Goal: Transaction & Acquisition: Purchase product/service

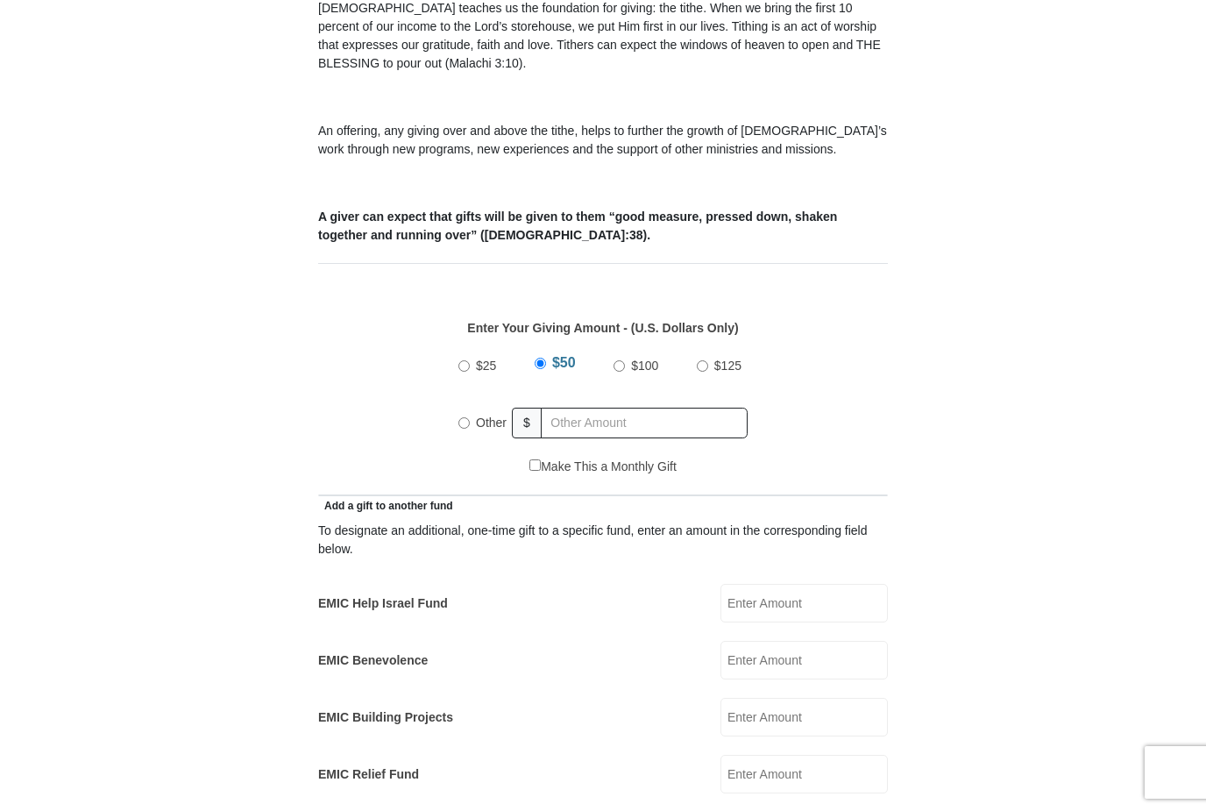
scroll to position [559, 0]
click at [475, 409] on label "Other" at bounding box center [491, 421] width 43 height 39
click at [470, 416] on input "Other" at bounding box center [463, 421] width 11 height 11
radio input "true"
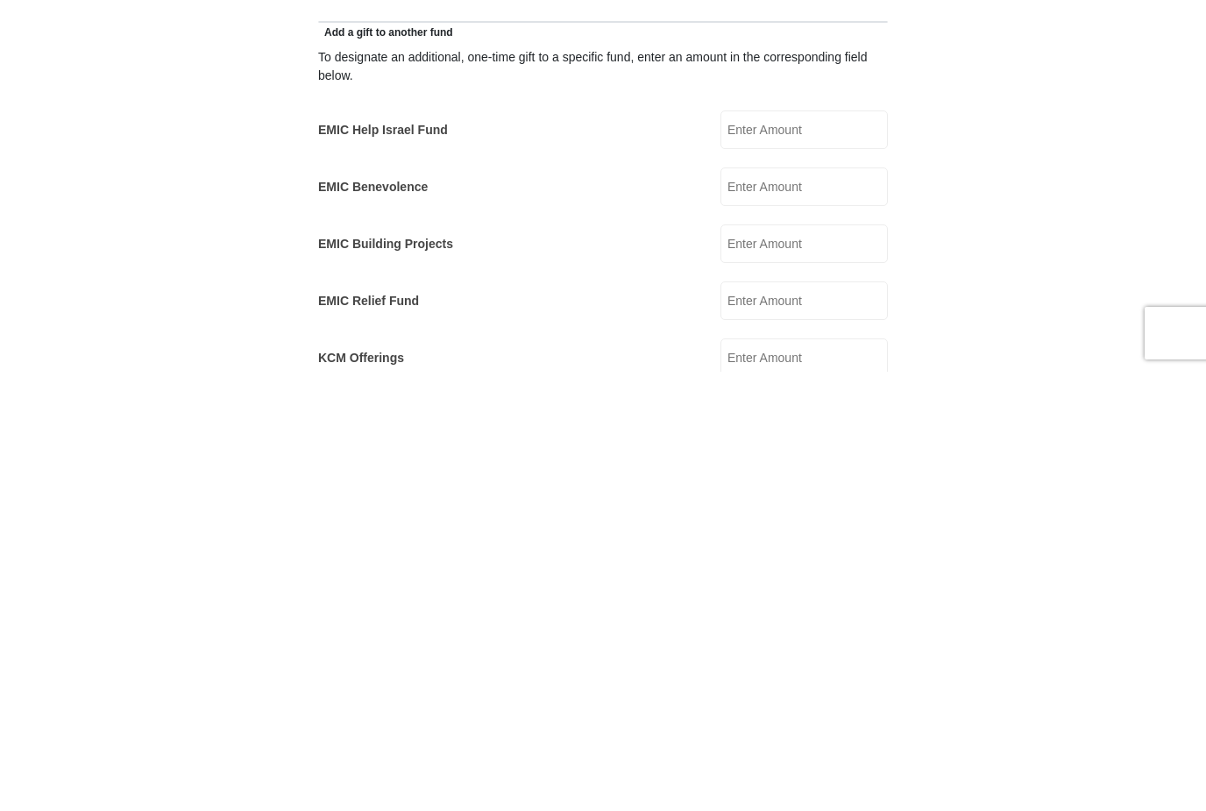
scroll to position [593, 0]
type input "400"
click at [196, 215] on form "Eagle Mountain International Church Online Giving Because of gifts like yours, …" at bounding box center [602, 758] width 999 height 2563
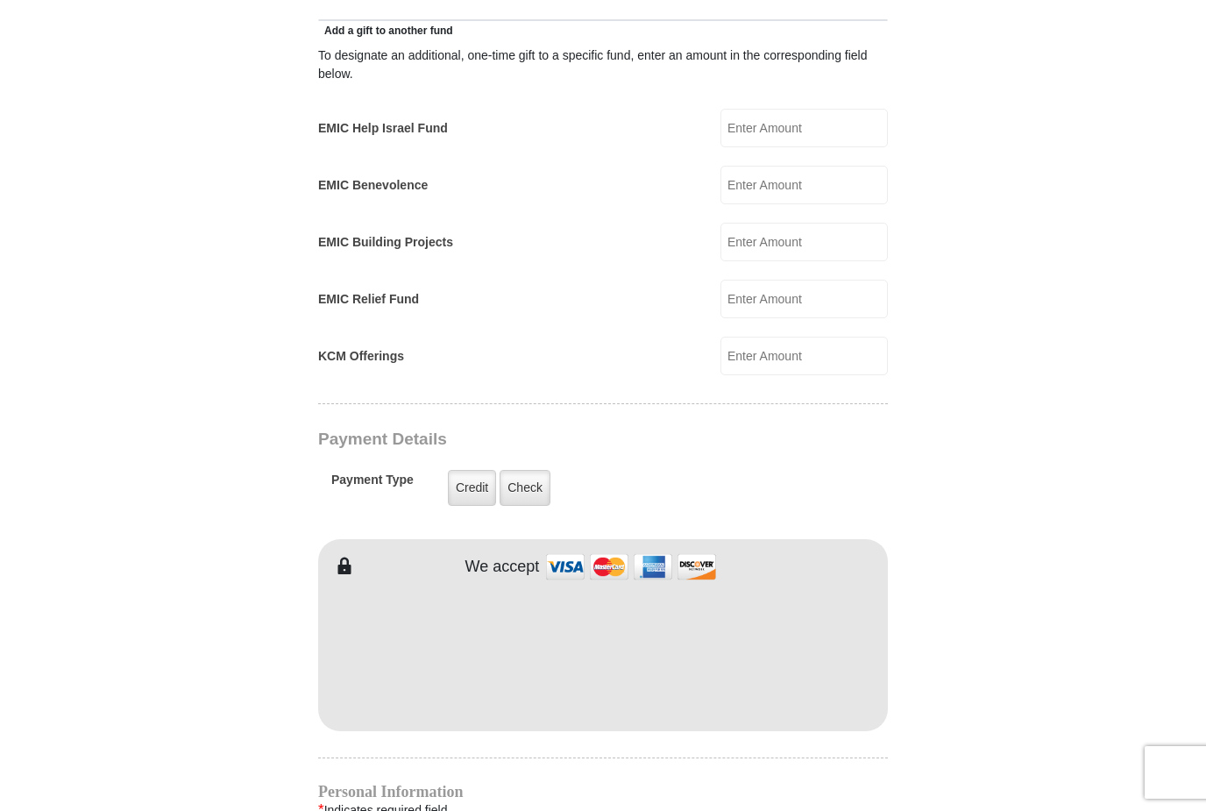
click at [824, 352] on input "KCM Offerings" at bounding box center [803, 355] width 167 height 39
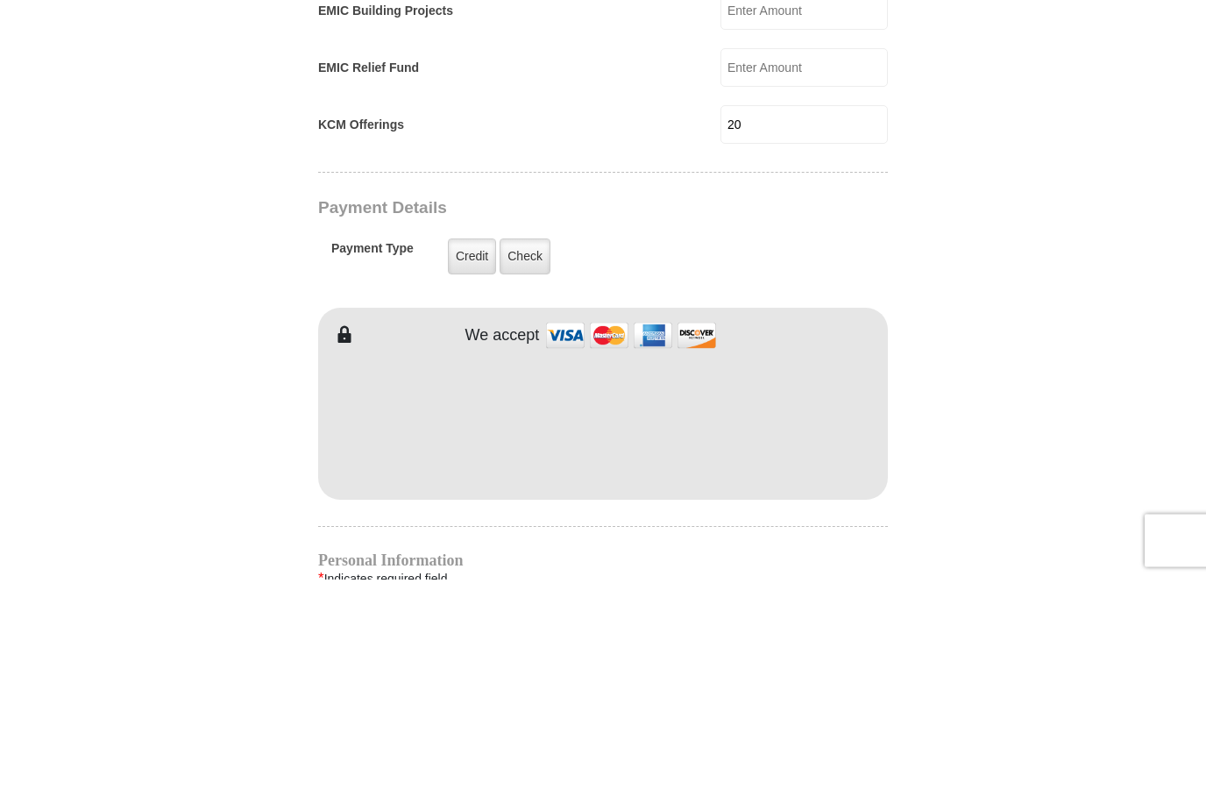
type input "20"
click at [465, 471] on label "Credit" at bounding box center [472, 489] width 48 height 36
click at [0, 0] on input "Credit" at bounding box center [0, 0] width 0 height 0
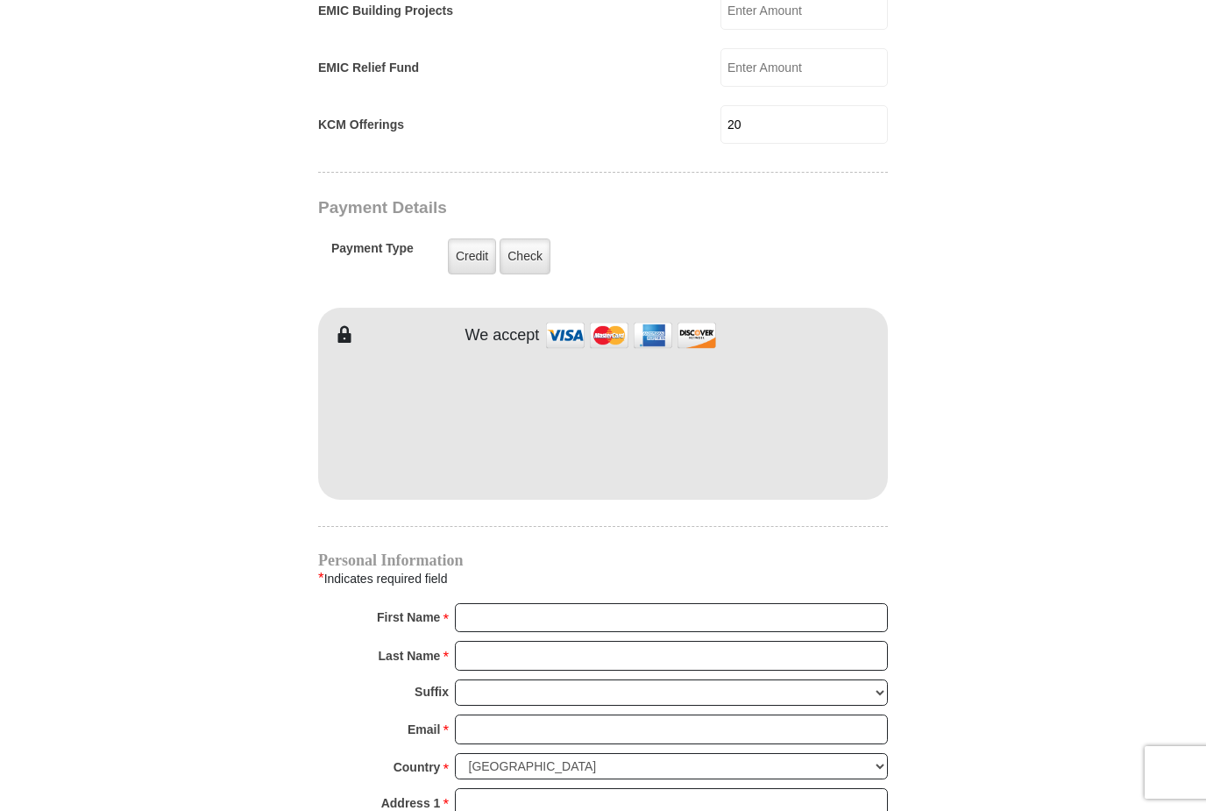
click at [529, 238] on label "Check" at bounding box center [524, 256] width 51 height 36
click at [0, 0] on input "Check" at bounding box center [0, 0] width 0 height 0
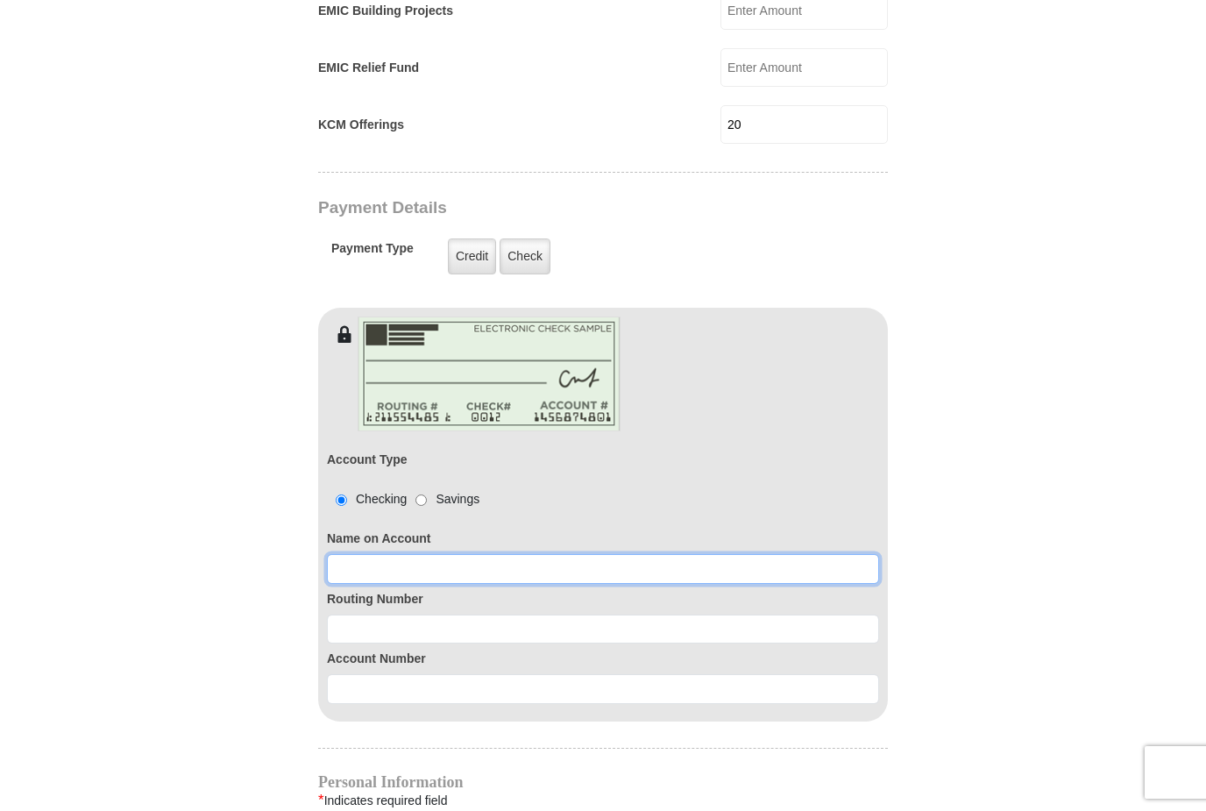
click at [505, 559] on input at bounding box center [603, 569] width 552 height 30
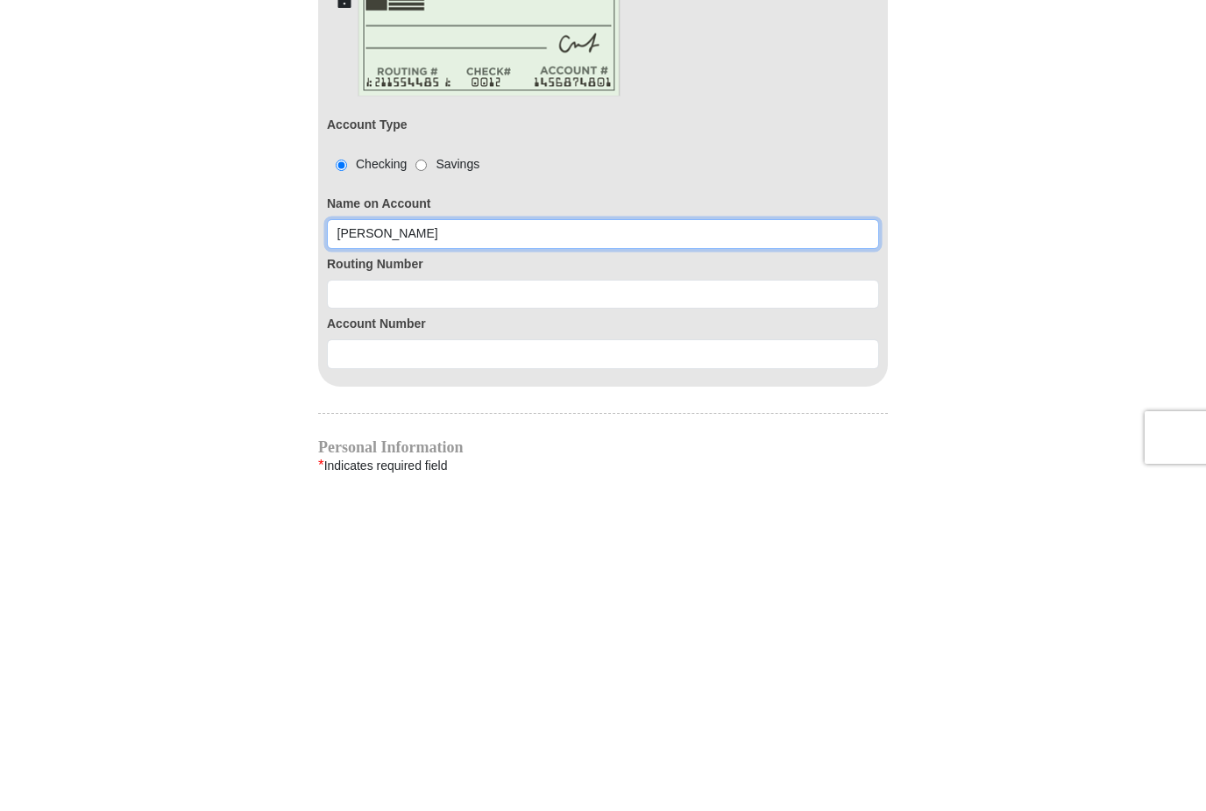
type input "Sherry Schott"
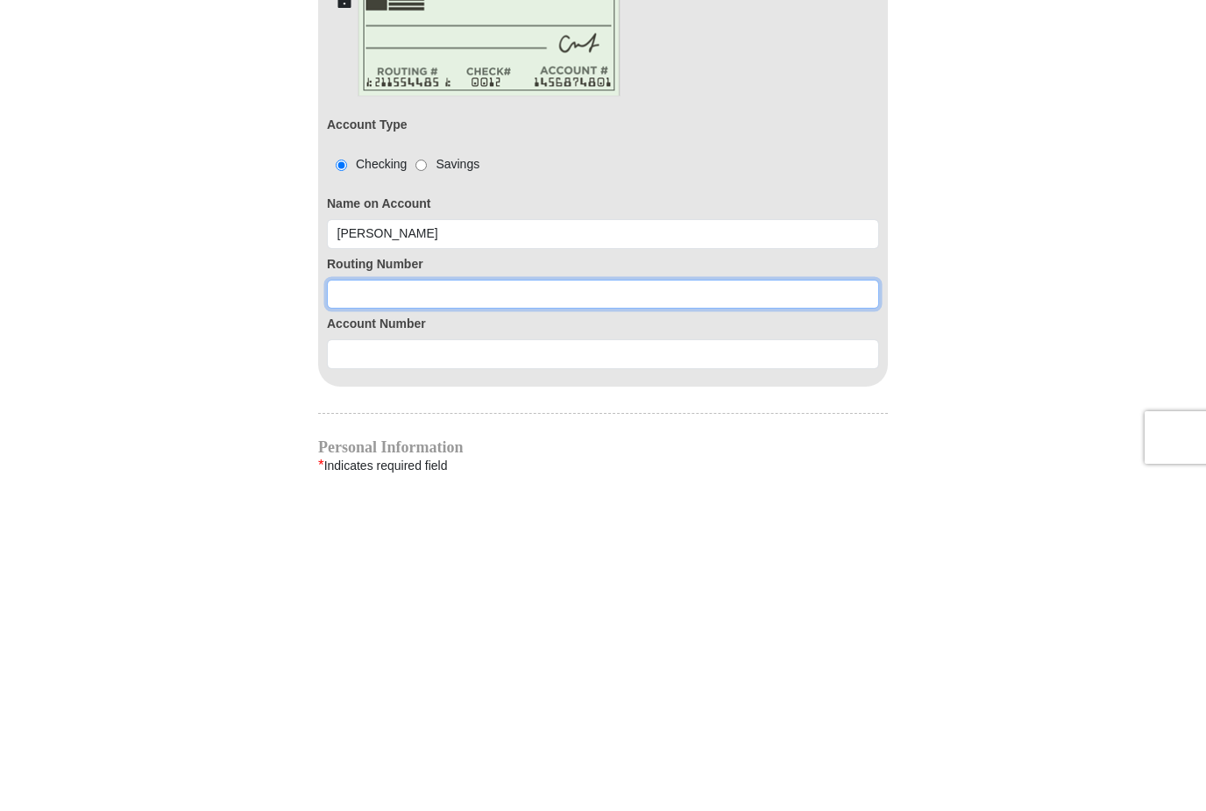
click at [393, 614] on input at bounding box center [603, 629] width 552 height 30
type input "302075018"
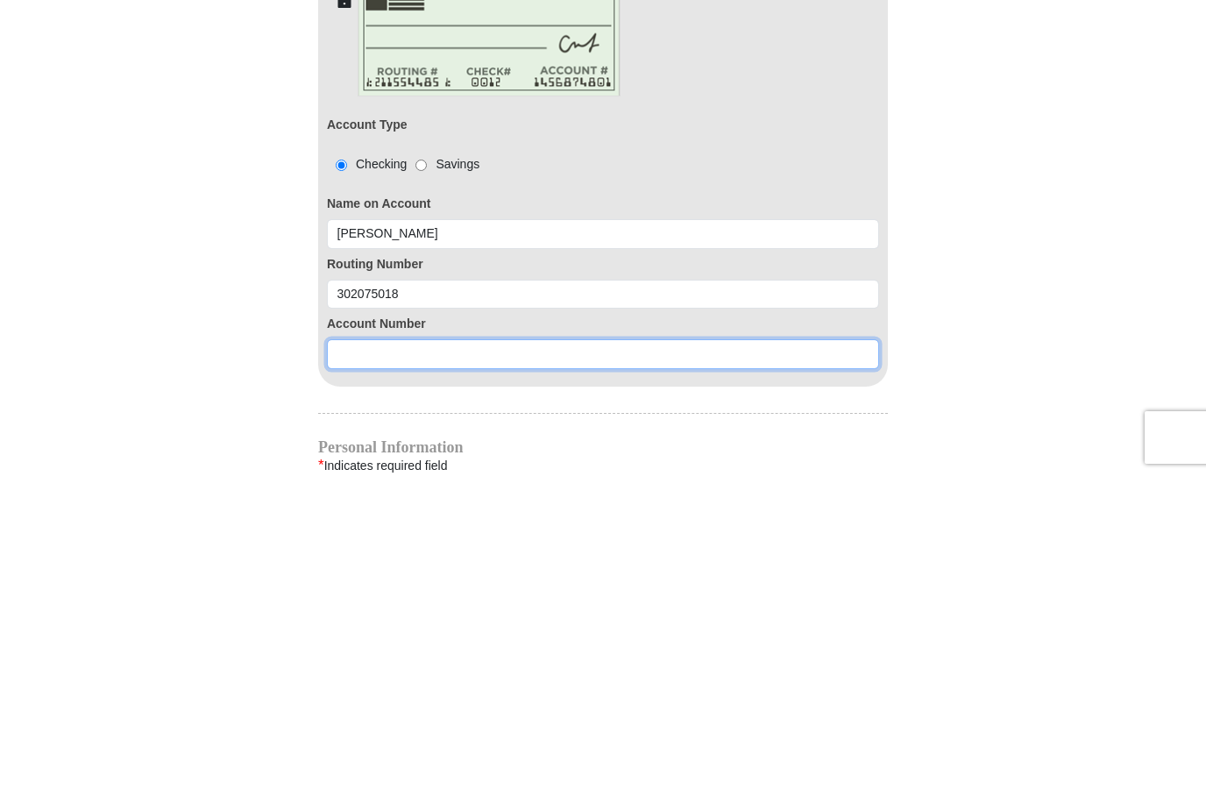
click at [363, 674] on input at bounding box center [603, 689] width 552 height 30
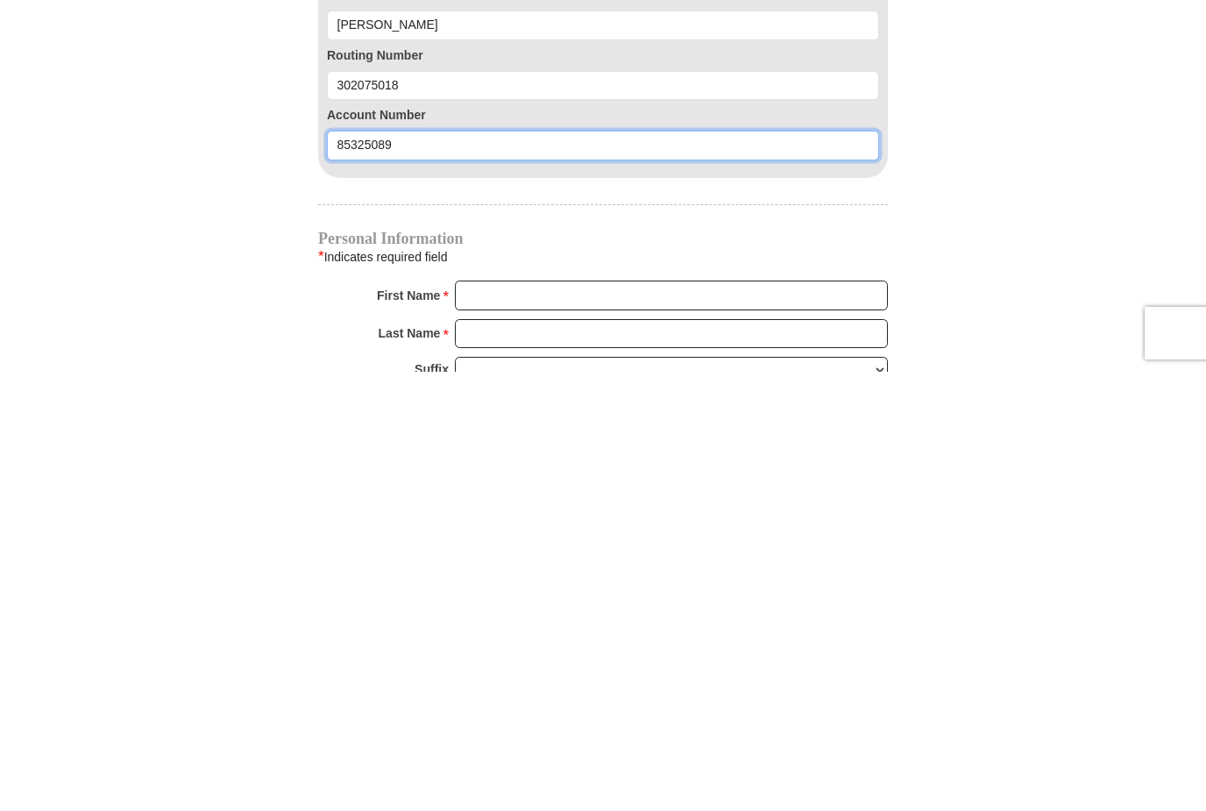
scroll to position [1371, 0]
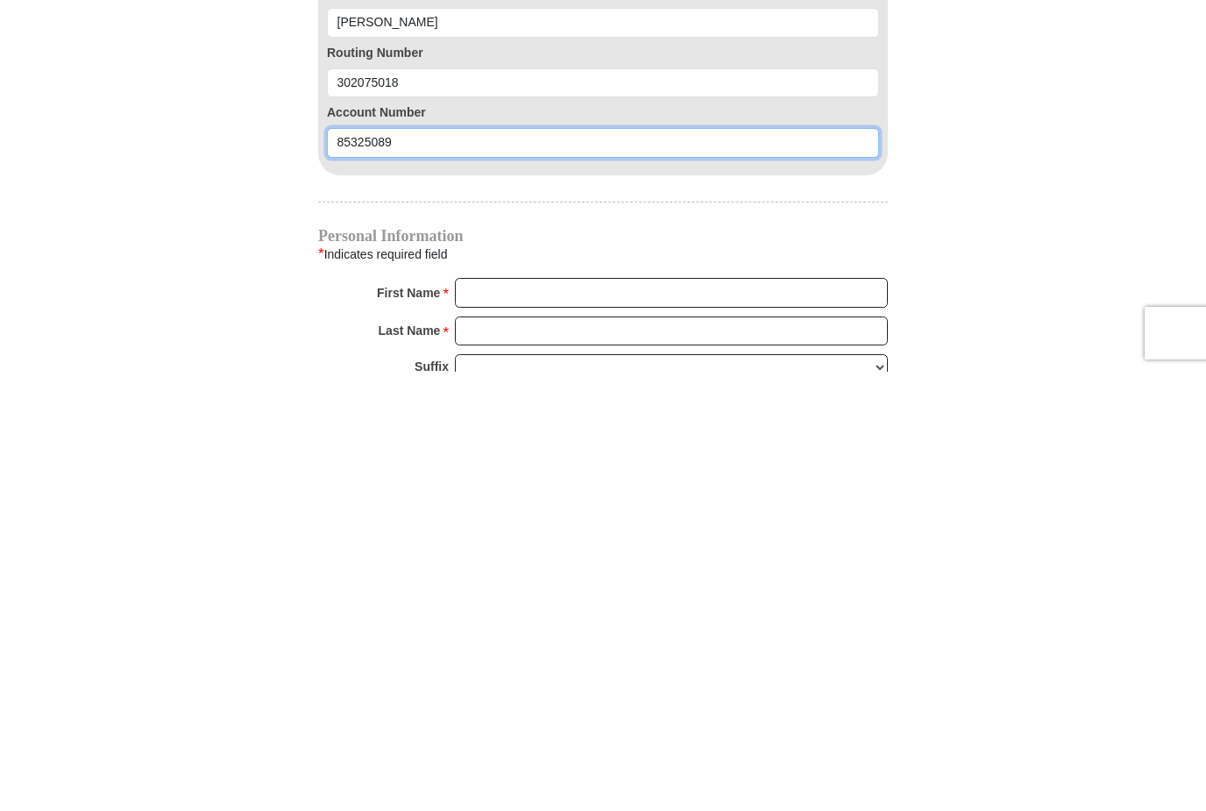
type input "85325089"
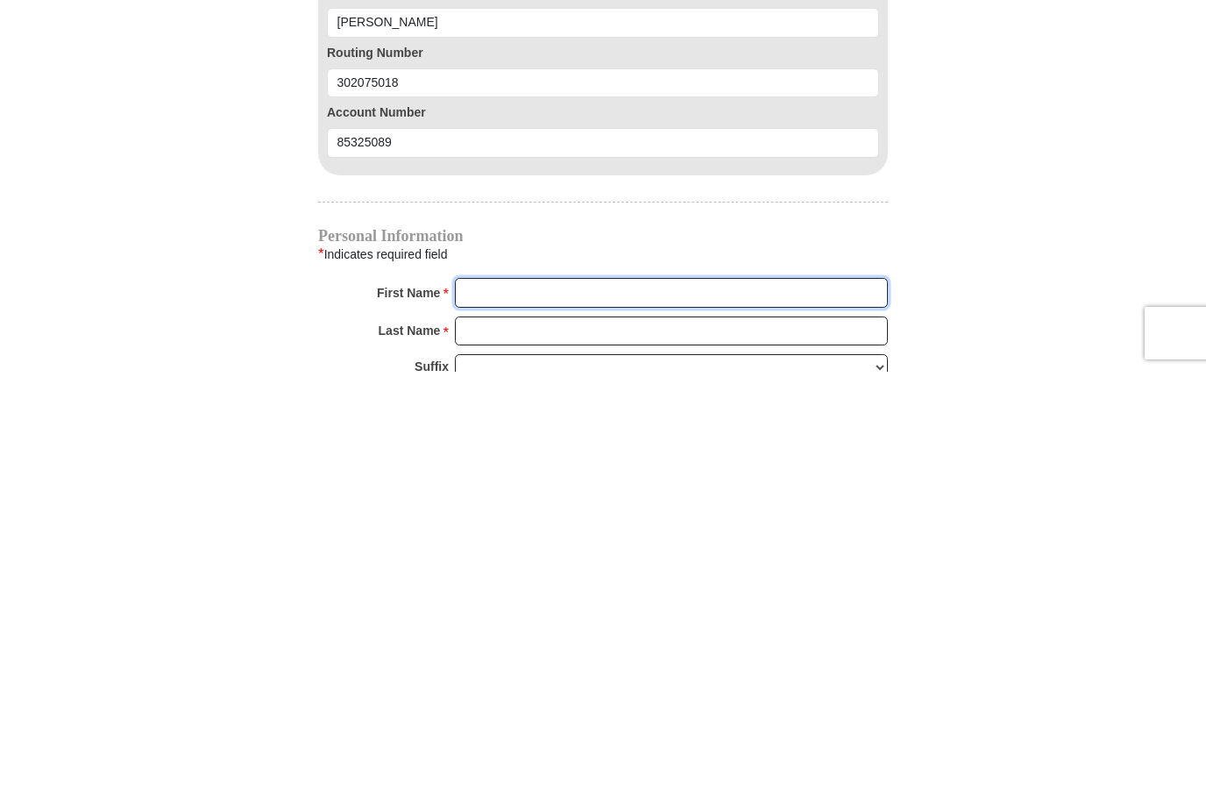
click at [512, 717] on input "First Name *" at bounding box center [671, 732] width 433 height 30
type input "Sherry"
click at [538, 755] on input "Last Name *" at bounding box center [671, 770] width 433 height 30
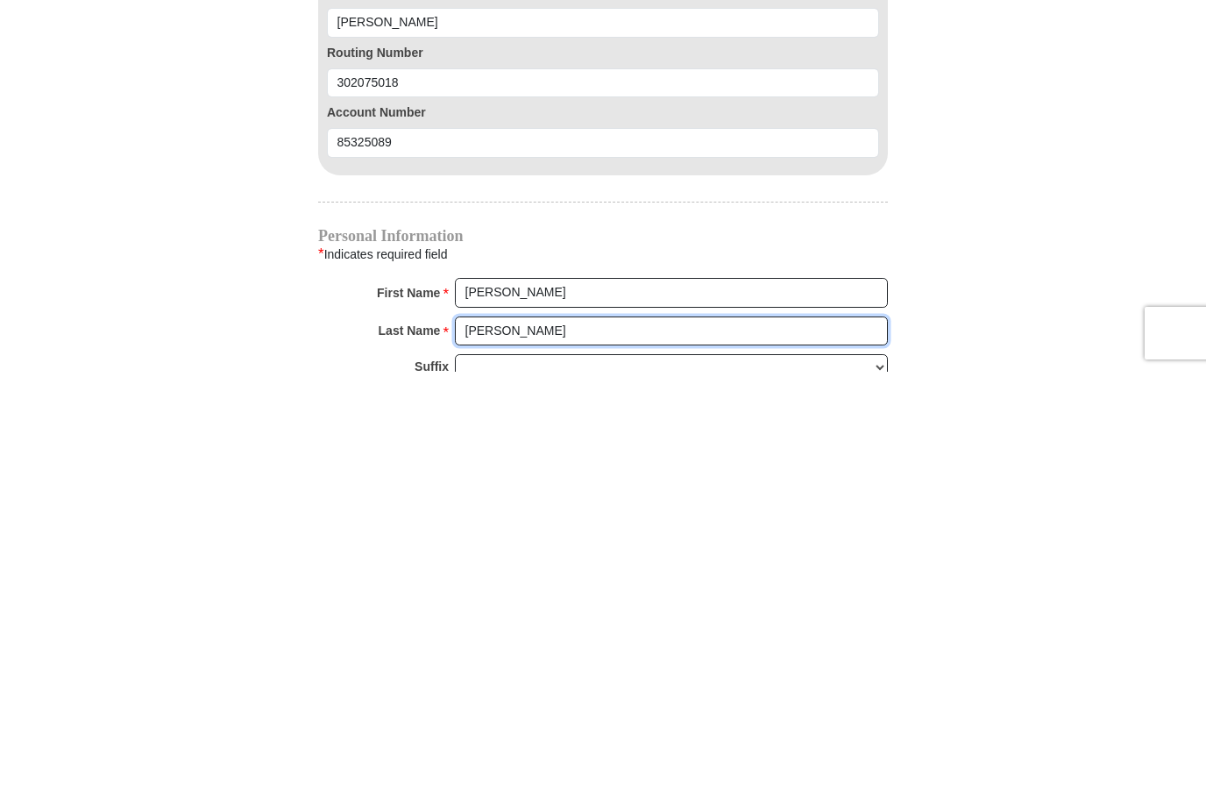
type input "Schott"
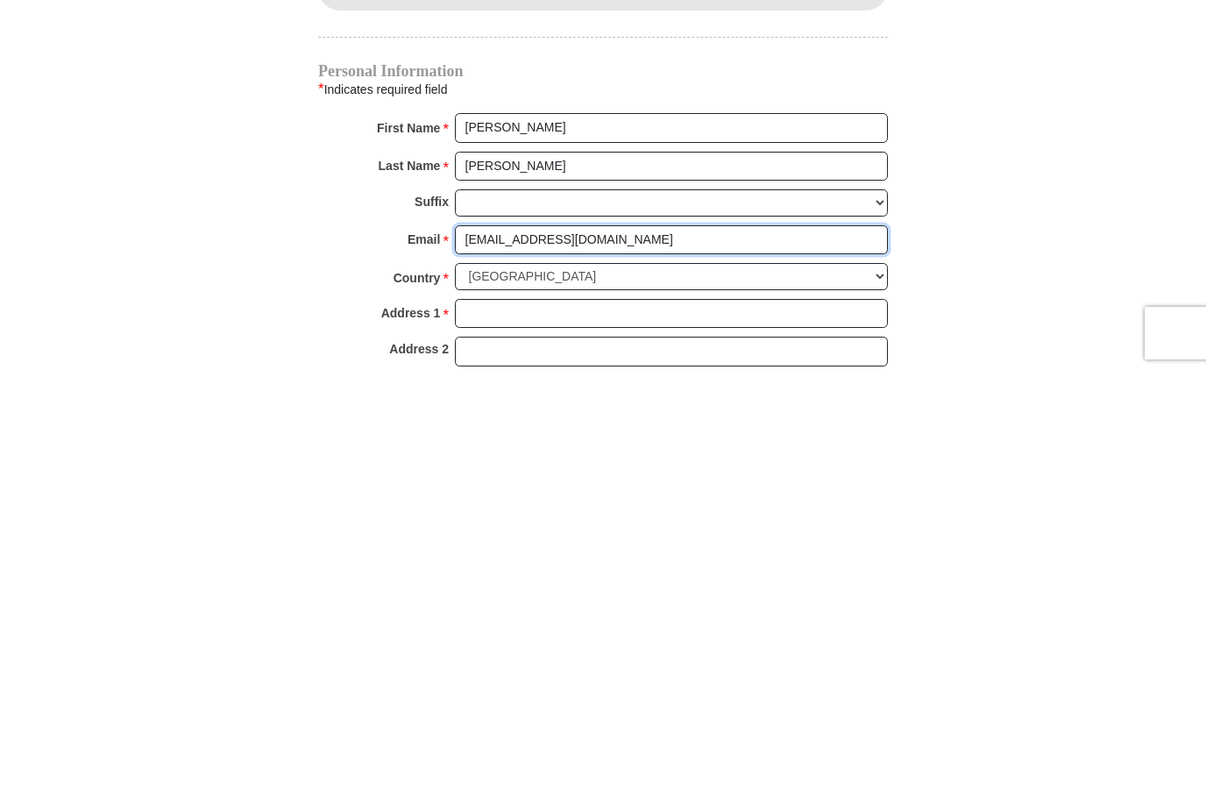
type input "sherryschott@icloud.com"
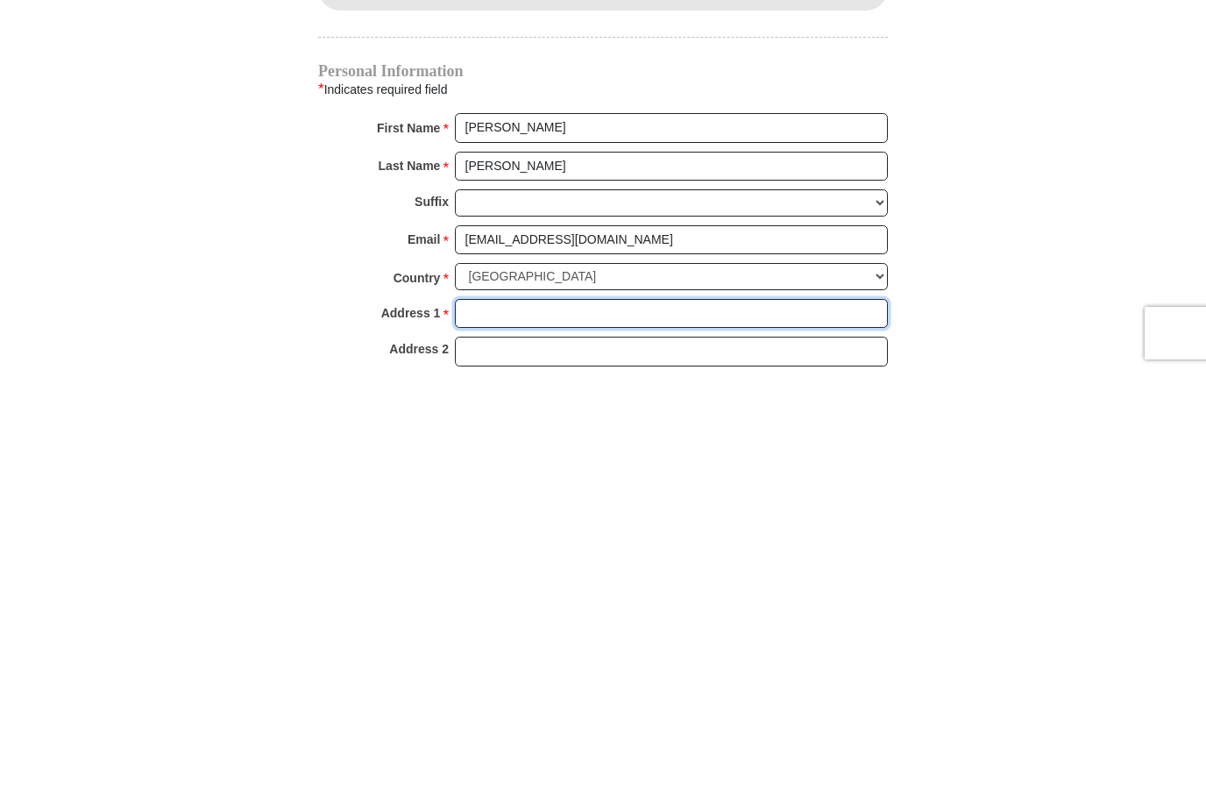
click at [474, 738] on input "Address 1 *" at bounding box center [671, 753] width 433 height 30
type input "T"
type input "5620 S.Lisbon Ct."
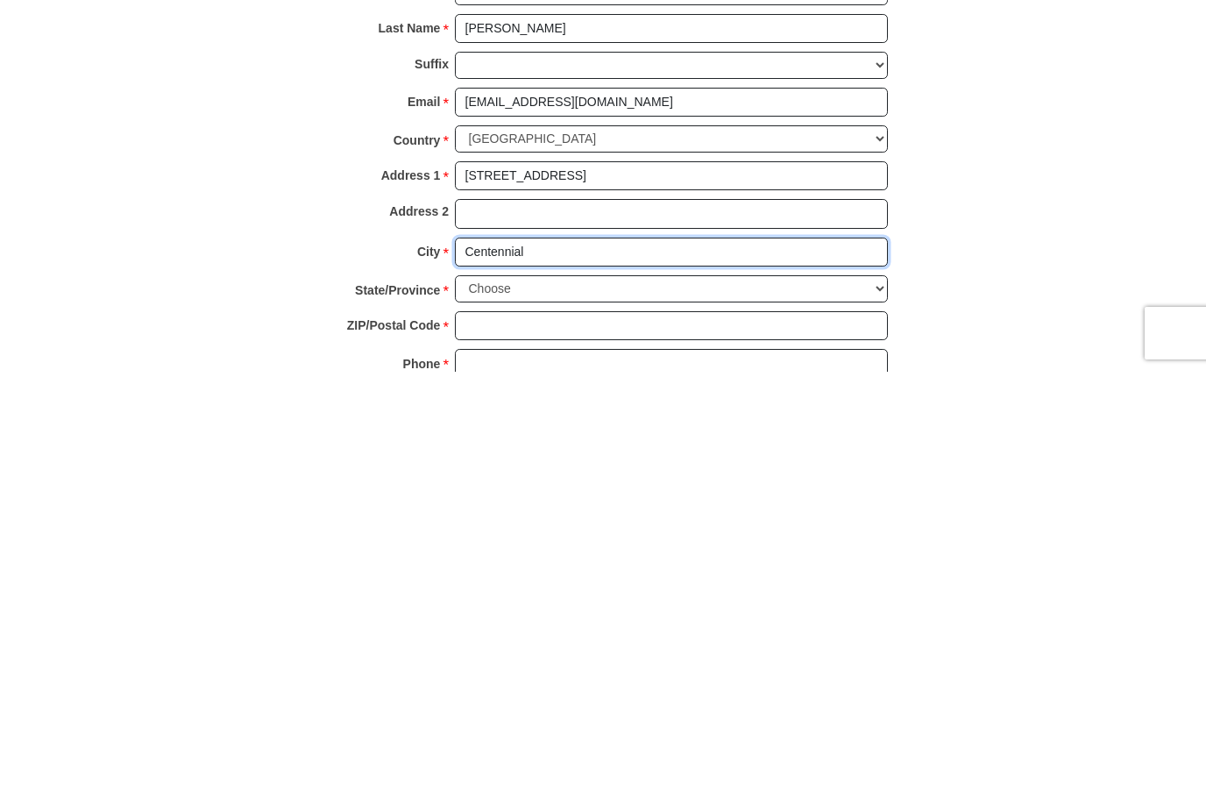
type input "Centennial"
click at [494, 714] on select "Choose Alabama Alaska American Samoa Arizona Arkansas Armed Forces Americas Arm…" at bounding box center [671, 727] width 433 height 27
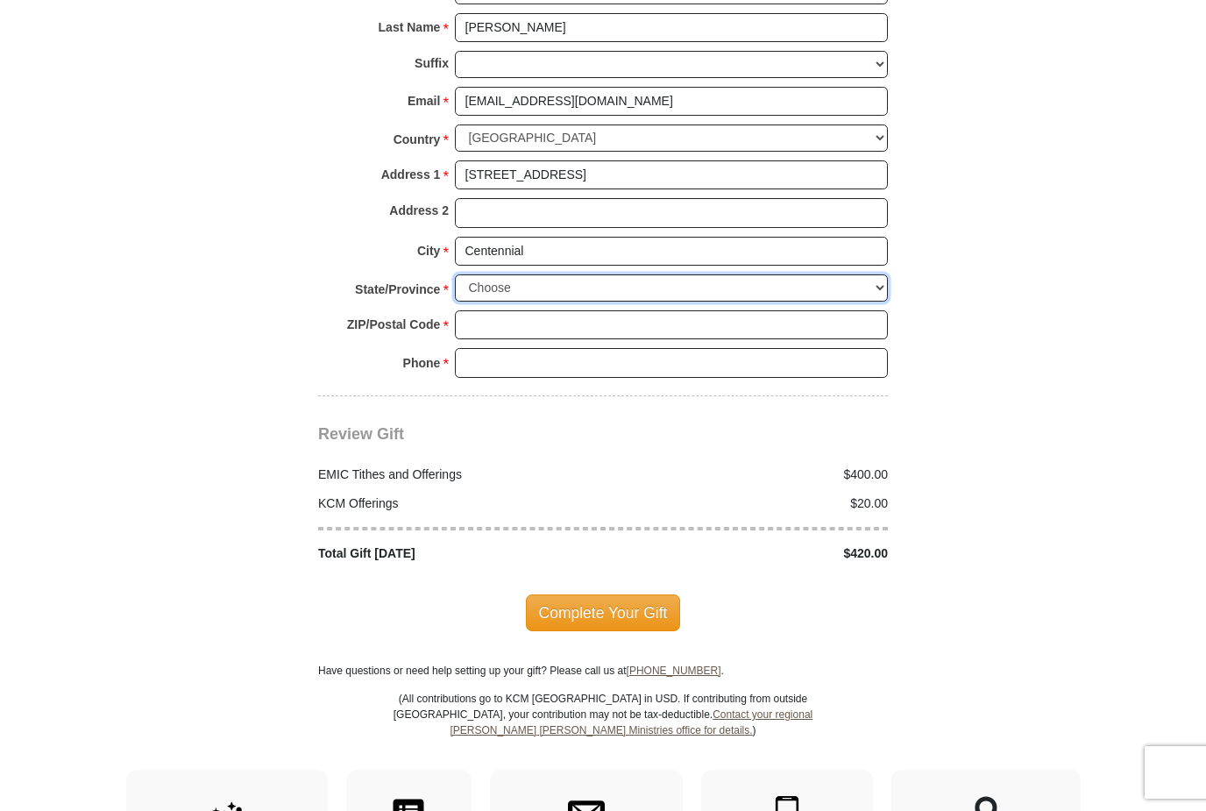
select select "CO"
click at [482, 310] on input "ZIP/Postal Code *" at bounding box center [671, 325] width 433 height 30
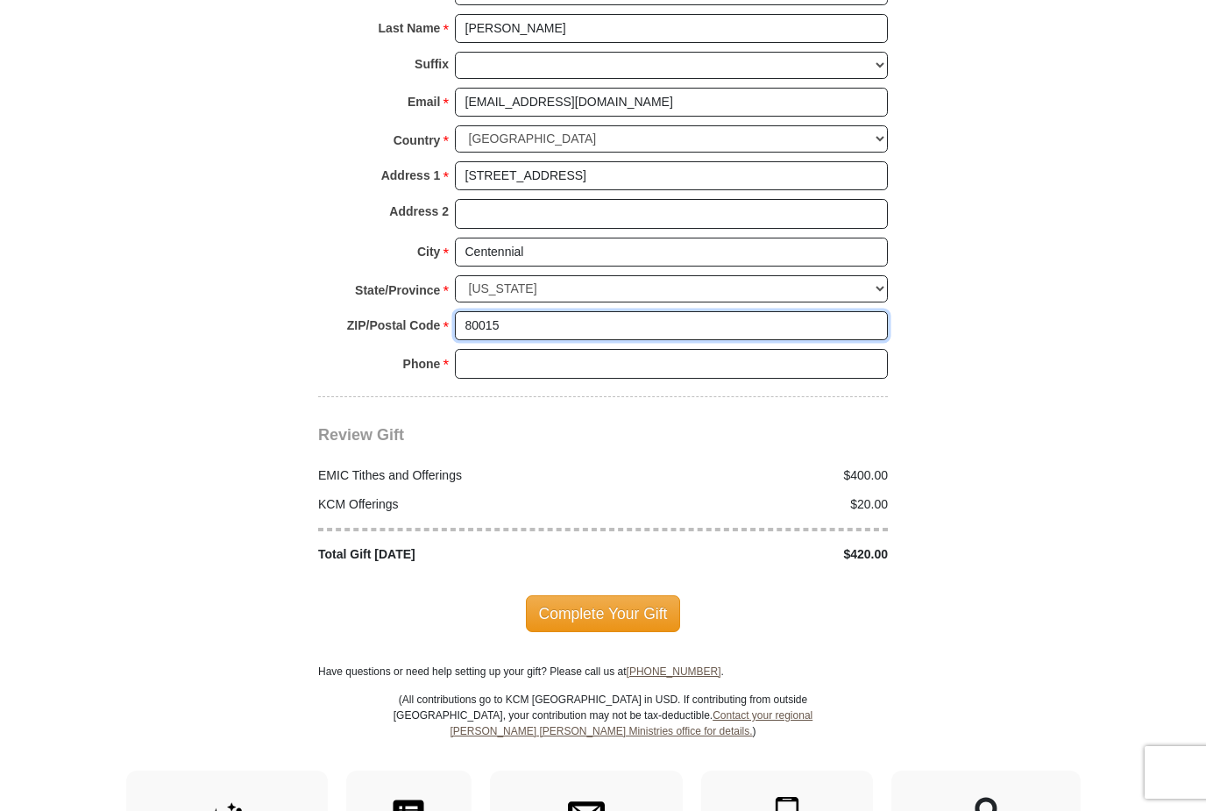
type input "80015"
click at [541, 349] on input "Phone * *" at bounding box center [671, 364] width 433 height 30
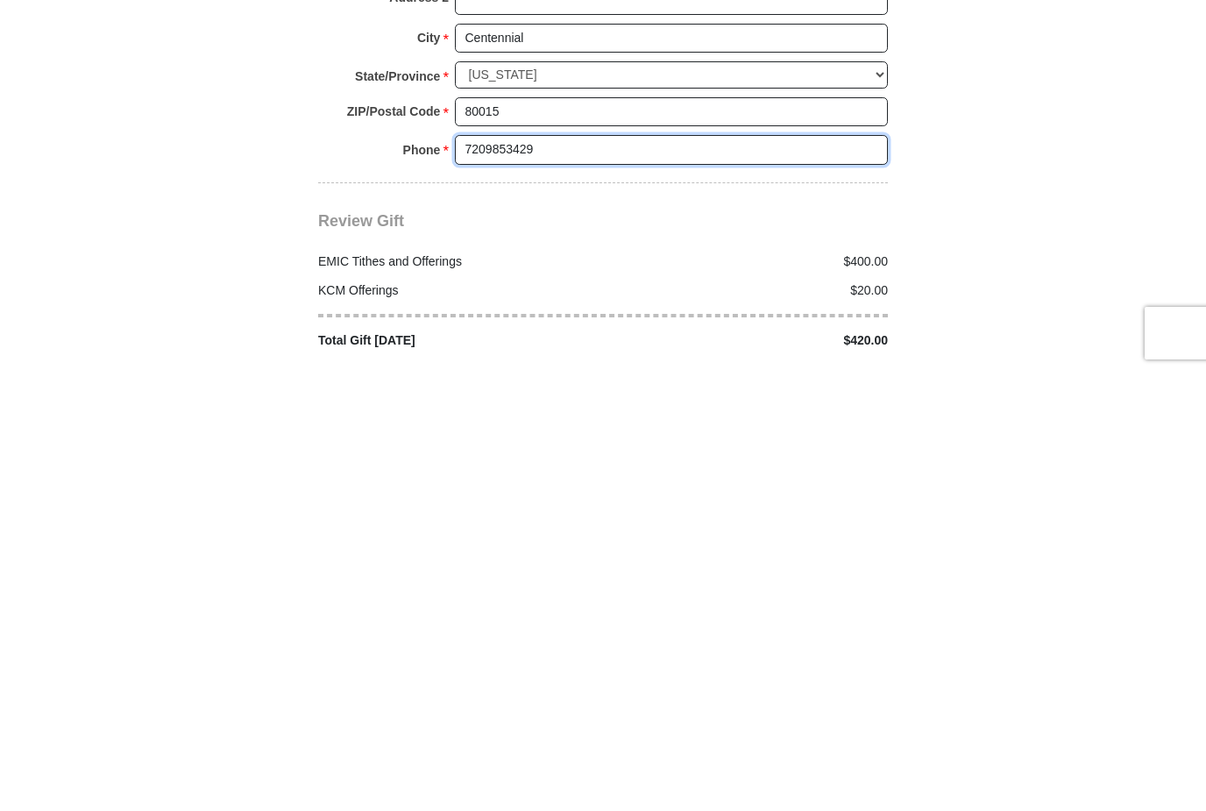
scroll to position [1898, 0]
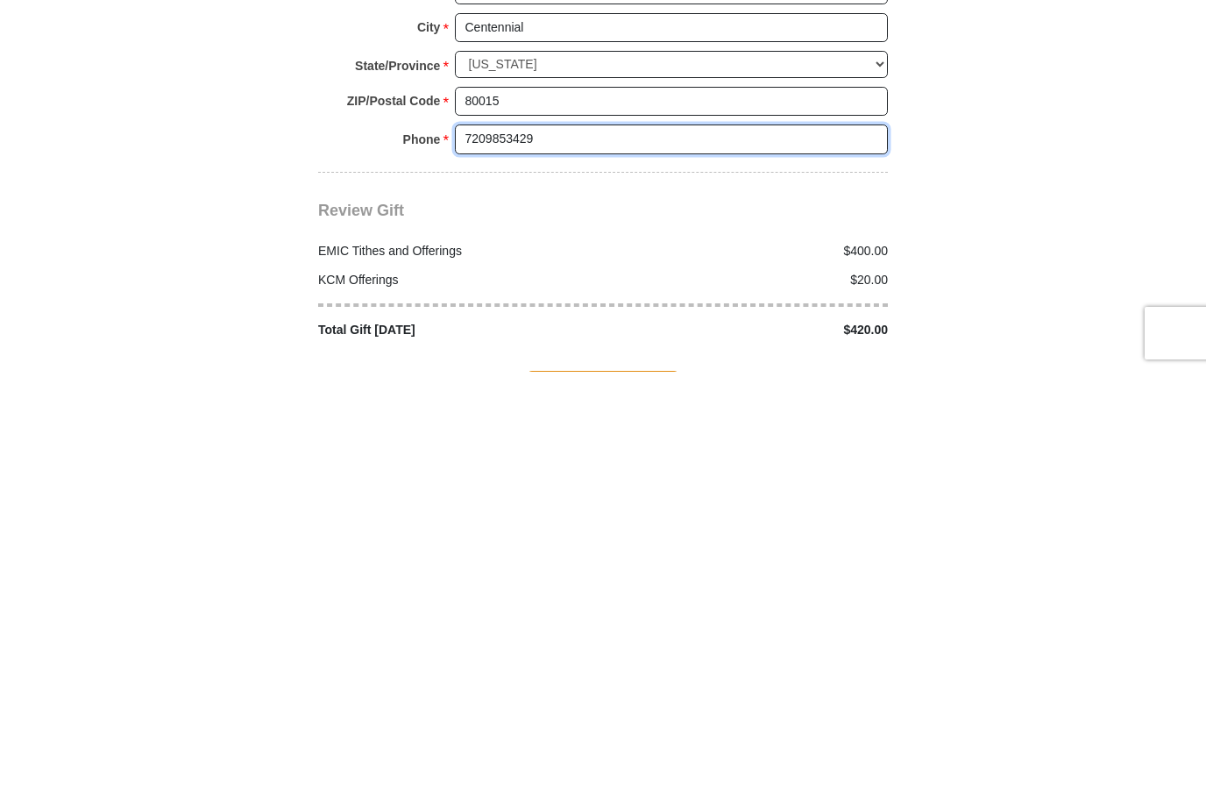
type input "7209853429"
